Goal: Complete application form: Complete application form

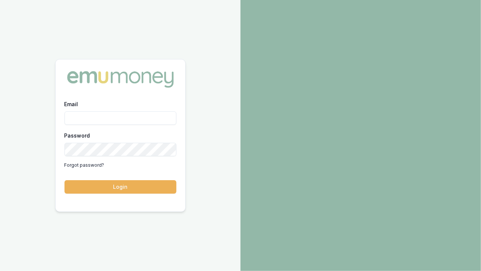
click at [111, 116] on input "Email" at bounding box center [121, 117] width 112 height 13
type input "[EMAIL_ADDRESS][DOMAIN_NAME]"
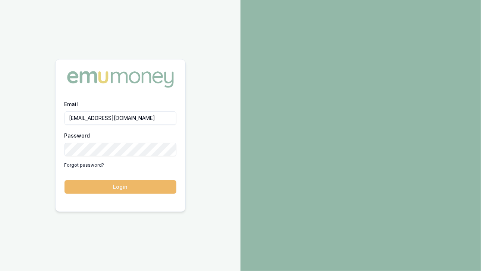
click at [131, 184] on button "Login" at bounding box center [121, 186] width 112 height 13
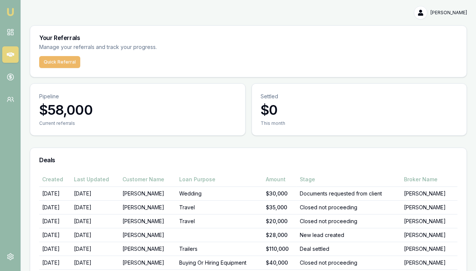
click at [67, 60] on button "Quick Referral" at bounding box center [59, 62] width 41 height 12
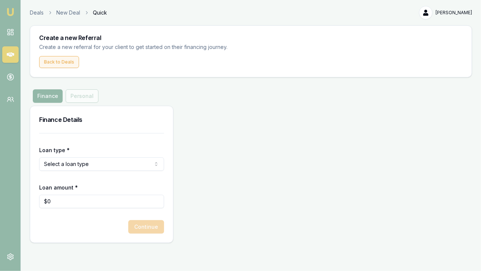
click at [67, 60] on button "Back to Deals" at bounding box center [59, 62] width 40 height 12
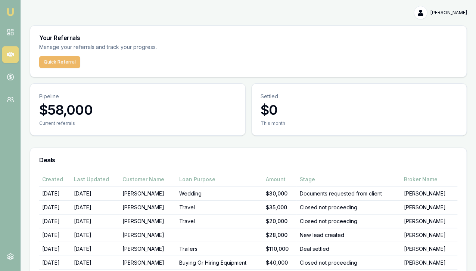
click at [62, 63] on button "Quick Referral" at bounding box center [59, 62] width 41 height 12
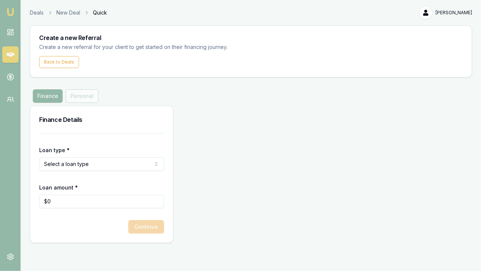
click at [106, 160] on html "Emu Money Deals New Deal Quick Geeta Sethi Toggle Menu Create a new Referral Cr…" at bounding box center [240, 135] width 481 height 271
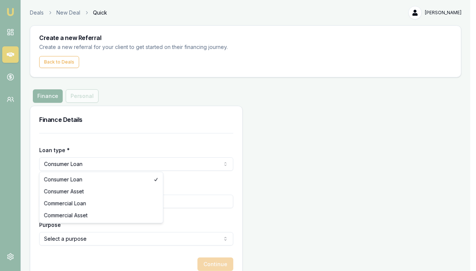
click at [70, 166] on html "Emu Money Deals New Deal Quick Geeta Sethi Toggle Menu Create a new Referral Cr…" at bounding box center [238, 135] width 476 height 271
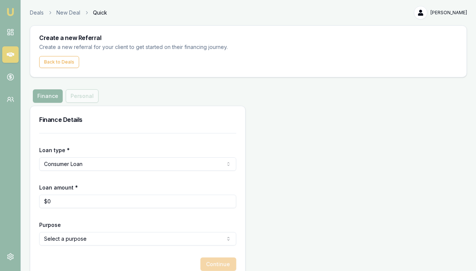
type input "0"
click at [63, 198] on input "0" at bounding box center [137, 200] width 197 height 13
click at [55, 199] on input "0" at bounding box center [137, 200] width 197 height 13
click at [50, 201] on input "0" at bounding box center [137, 200] width 197 height 13
type input "$20,000"
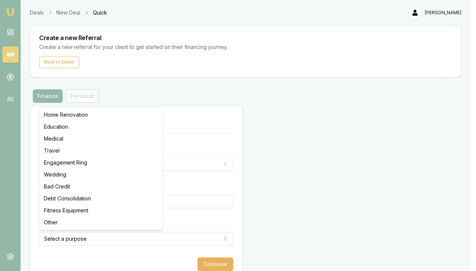
click at [58, 235] on html "Emu Money Deals New Deal Quick Geeta Sethi Toggle Menu Create a new Referral Cr…" at bounding box center [238, 135] width 476 height 271
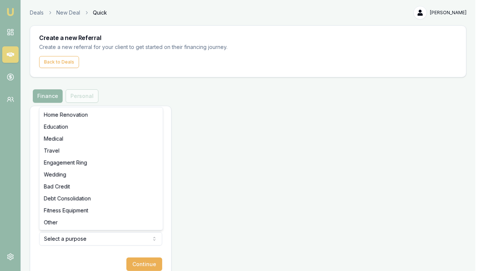
select select "TRAVEL"
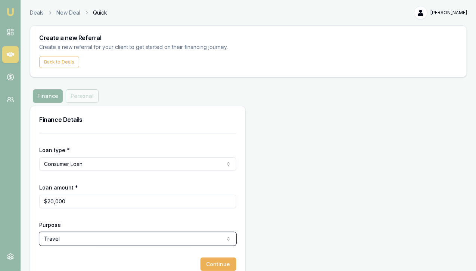
scroll to position [14, 0]
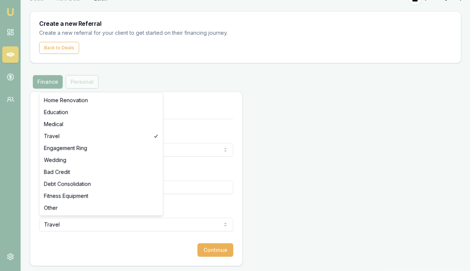
click at [85, 225] on html "Emu Money Deals New Deal Quick Geeta Sethi Toggle Menu Create a new Referral Cr…" at bounding box center [238, 121] width 476 height 271
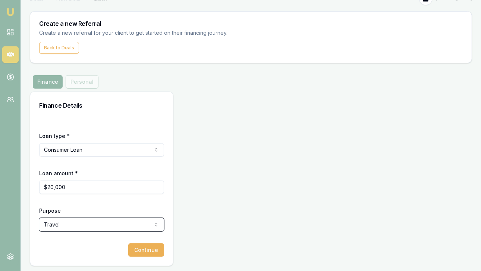
click at [141, 247] on html "Emu Money Deals New Deal Quick Geeta Sethi Toggle Menu Create a new Referral Cr…" at bounding box center [240, 121] width 481 height 271
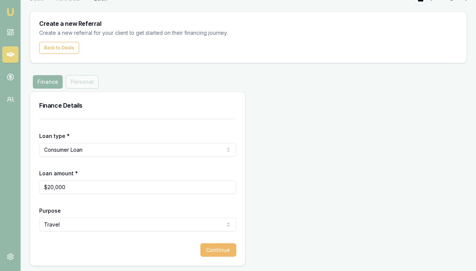
click at [200, 249] on button "Continue" at bounding box center [218, 249] width 36 height 13
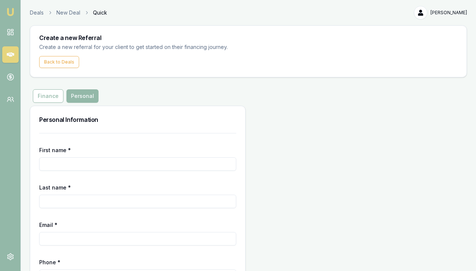
click at [67, 165] on input "First name *" at bounding box center [137, 163] width 197 height 13
click at [57, 199] on input "Last name *" at bounding box center [137, 200] width 197 height 13
type input "AMBATI"
click at [50, 160] on input "First name *" at bounding box center [137, 163] width 197 height 13
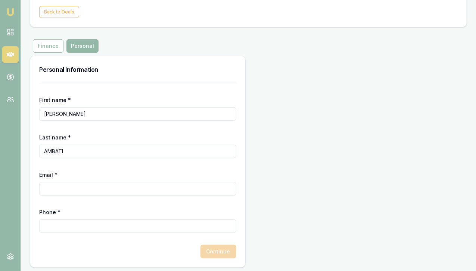
scroll to position [51, 0]
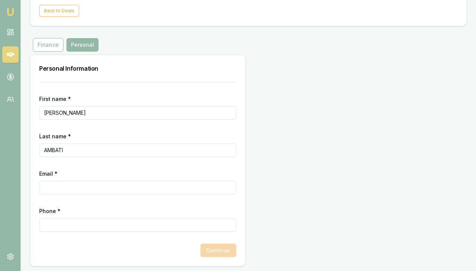
type input "SASIKANTH"
click at [59, 187] on input "Email *" at bounding box center [137, 187] width 197 height 13
type input "sashikanth7006@gmail.com"
click at [65, 220] on input "Phone *" at bounding box center [137, 224] width 197 height 13
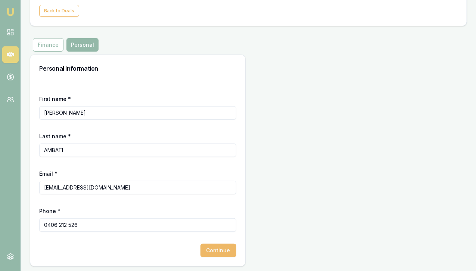
type input "0406 212 526"
click at [200, 247] on button "Continue" at bounding box center [218, 249] width 36 height 13
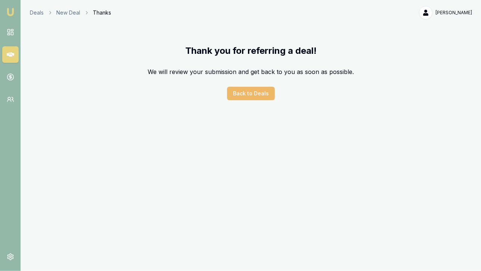
click at [252, 92] on button "Back to Deals" at bounding box center [251, 93] width 48 height 13
